Goal: Transaction & Acquisition: Download file/media

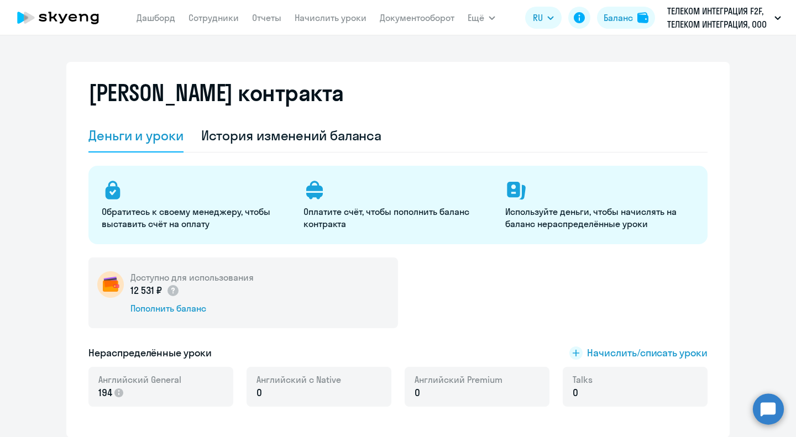
select select "english_adult_not_native_speaker"
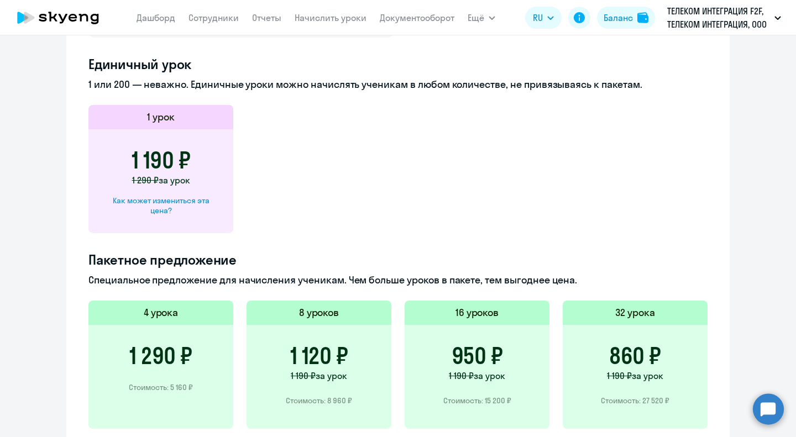
scroll to position [553, 0]
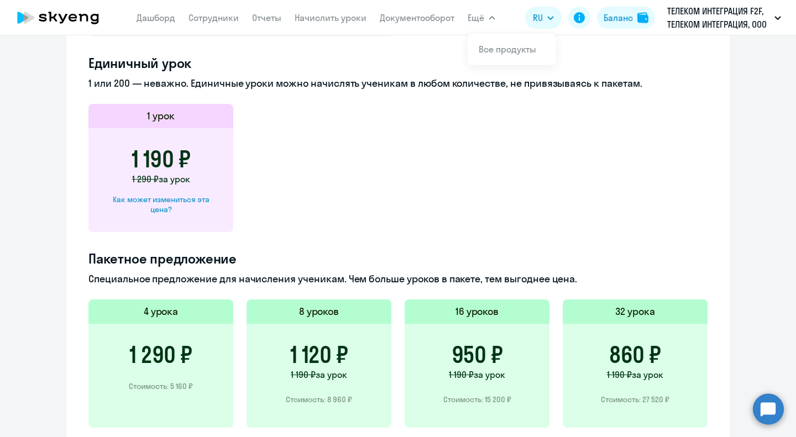
click at [753, 169] on ng-component "[PERSON_NAME] контракта [PERSON_NAME] и уроки История изменений баланса Обратит…" at bounding box center [398, 55] width 796 height 1092
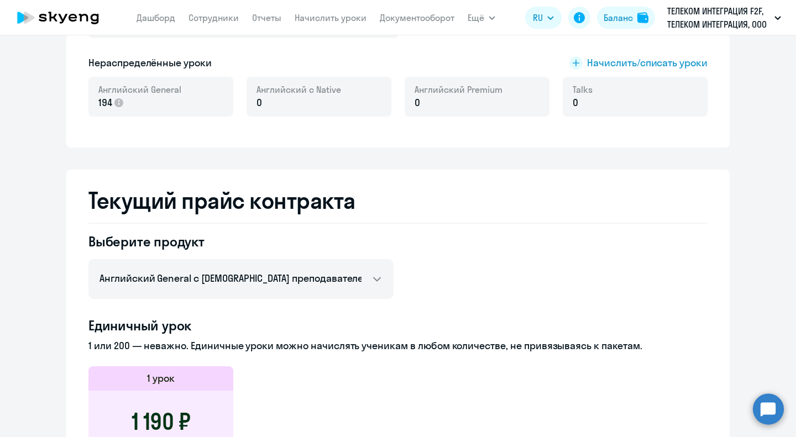
scroll to position [221, 0]
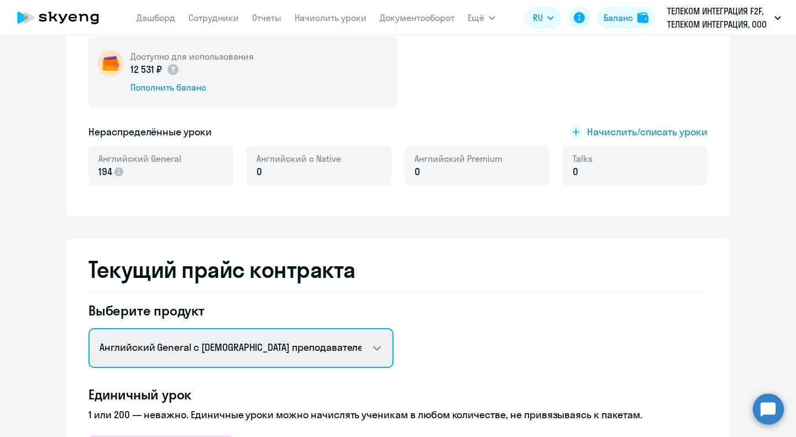
click at [367, 355] on select "Английский General с [DEMOGRAPHIC_DATA] преподавателем Премиум [DEMOGRAPHIC_DAT…" at bounding box center [240, 348] width 305 height 40
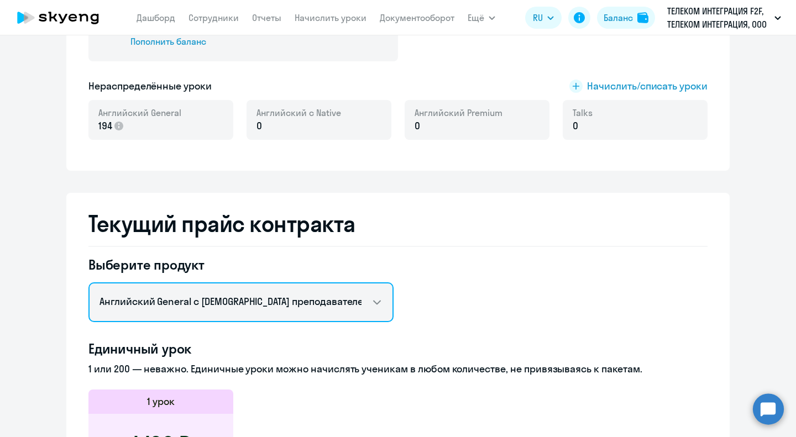
scroll to position [332, 0]
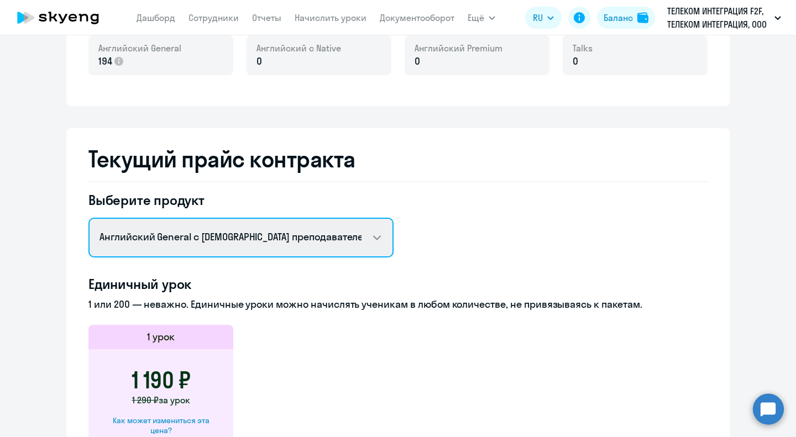
click at [273, 236] on select "Английский General с [DEMOGRAPHIC_DATA] преподавателем Премиум [DEMOGRAPHIC_DAT…" at bounding box center [240, 238] width 305 height 40
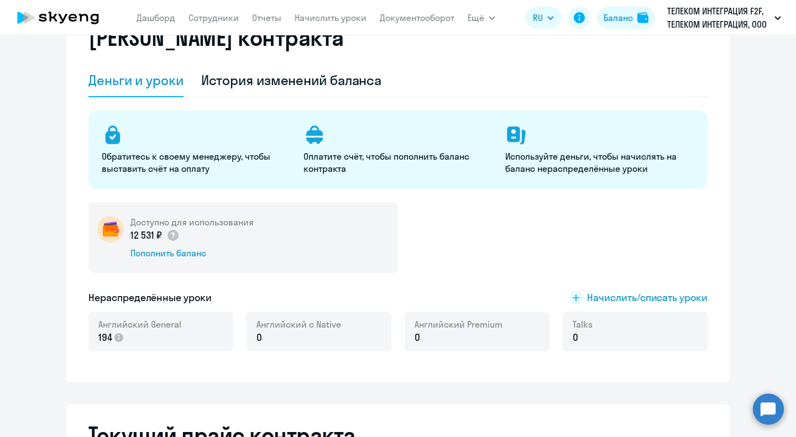
scroll to position [0, 0]
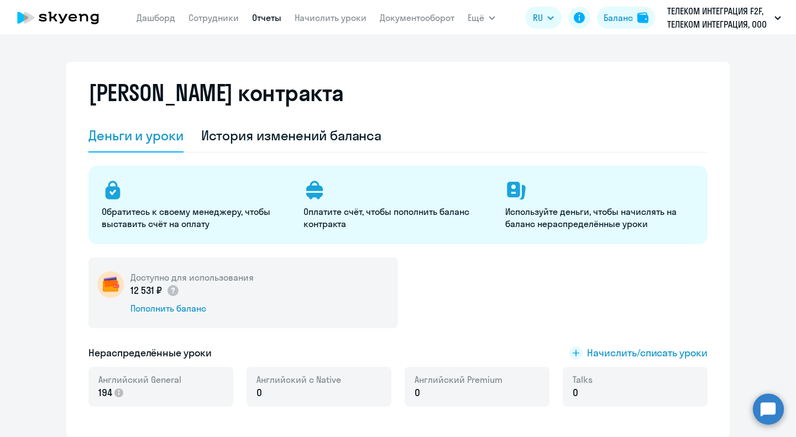
click at [274, 14] on link "Отчеты" at bounding box center [266, 17] width 29 height 11
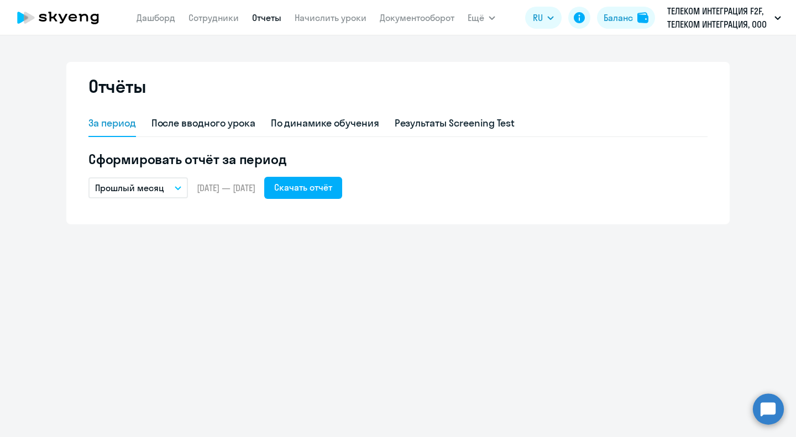
click at [176, 193] on button "Прошлый месяц" at bounding box center [138, 188] width 100 height 21
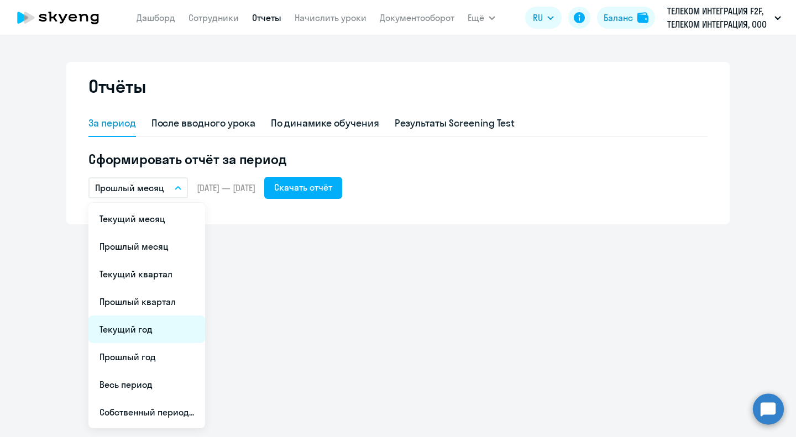
click at [137, 327] on li "Текущий год" at bounding box center [146, 330] width 117 height 28
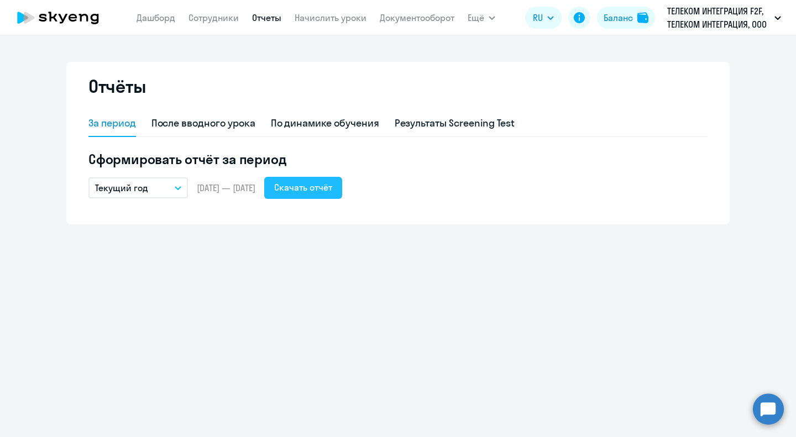
click at [332, 192] on div "Скачать отчёт" at bounding box center [303, 187] width 58 height 13
